Goal: Find specific page/section: Find specific page/section

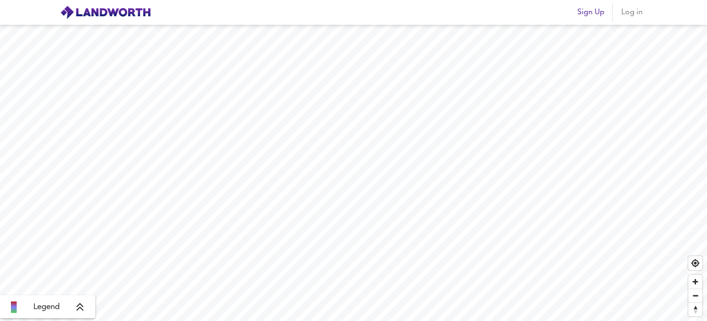
click at [0, 181] on html "Sign Up Log in Legend X Map Settings Basemap OpenStreetMap osm Heatmap Average …" at bounding box center [353, 160] width 707 height 321
click at [437, 321] on html "Sign Up Log in Legend X Map Settings Basemap OpenStreetMap osm Heatmap Average …" at bounding box center [353, 160] width 707 height 321
click at [242, 321] on html "Sign Up Log in Legend X Map Settings Basemap OpenStreetMap osm Heatmap Average …" at bounding box center [353, 160] width 707 height 321
click at [80, 302] on div "Legend" at bounding box center [48, 306] width 90 height 11
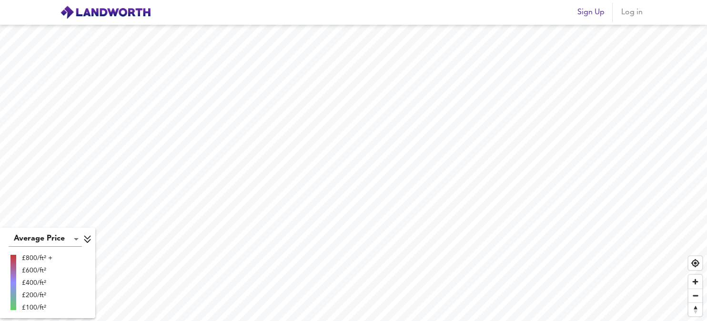
click at [88, 238] on icon at bounding box center [87, 240] width 7 height 8
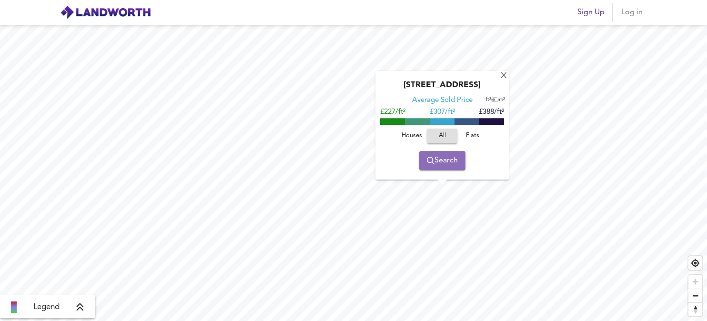
click at [442, 168] on button "Search" at bounding box center [442, 160] width 46 height 19
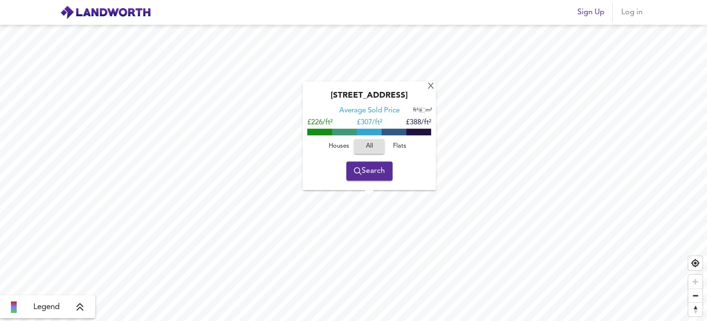
drag, startPoint x: 366, startPoint y: 131, endPoint x: 344, endPoint y: 131, distance: 21.9
click at [344, 131] on div at bounding box center [369, 131] width 124 height 5
click at [344, 131] on span at bounding box center [344, 132] width 25 height 7
click at [339, 146] on span "Houses" at bounding box center [339, 146] width 26 height 11
click at [400, 146] on span "Flats" at bounding box center [400, 146] width 26 height 11
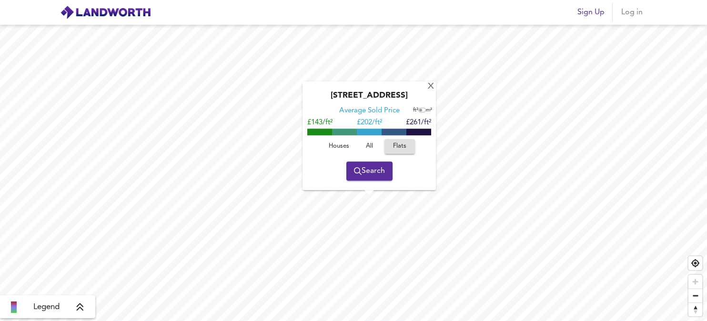
click at [344, 148] on span "Houses" at bounding box center [339, 146] width 26 height 11
click at [431, 86] on div "X" at bounding box center [431, 86] width 8 height 9
